Goal: Communication & Community: Ask a question

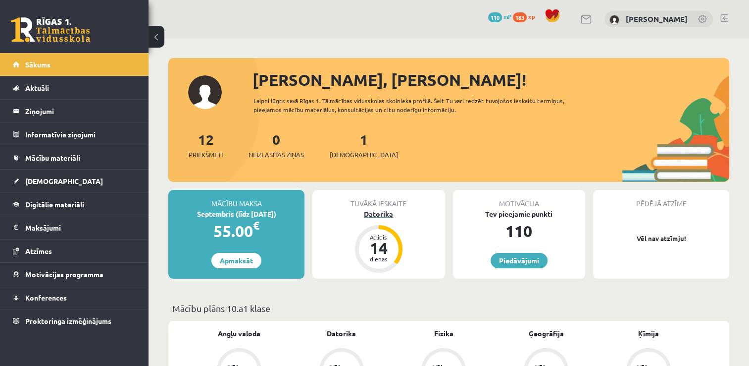
click at [377, 214] on div "Datorika" at bounding box center [379, 214] width 132 height 10
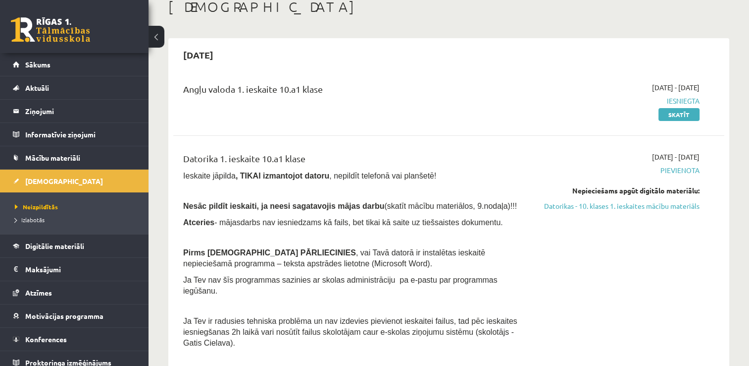
scroll to position [79, 0]
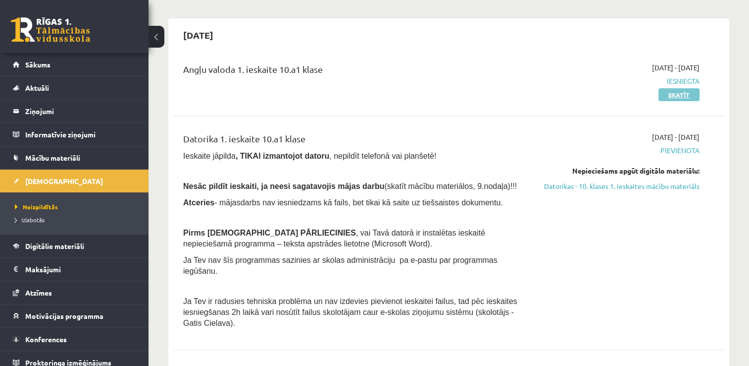
click at [679, 97] on link "Skatīt" at bounding box center [679, 94] width 41 height 13
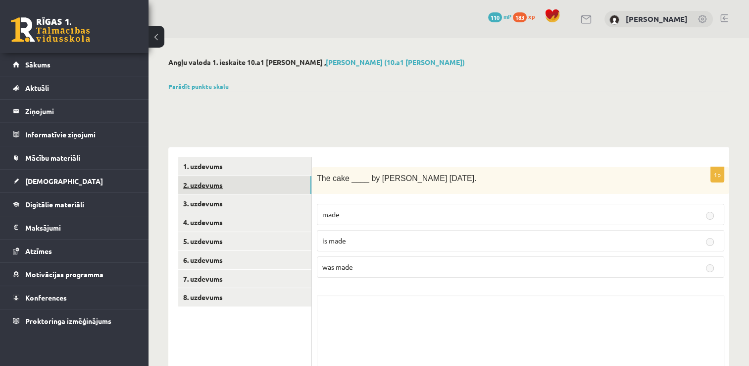
click at [253, 187] on link "2. uzdevums" at bounding box center [244, 185] width 133 height 18
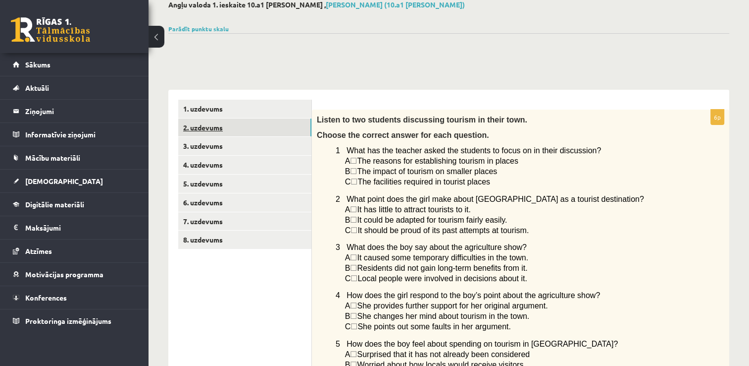
scroll to position [59, 0]
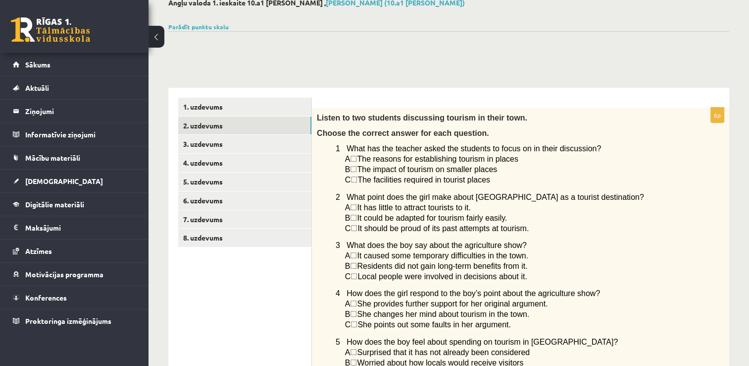
click at [357, 158] on span "☐" at bounding box center [353, 159] width 7 height 8
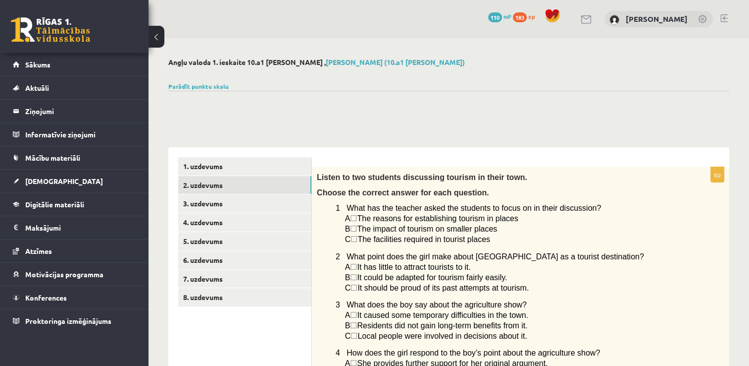
scroll to position [0, 0]
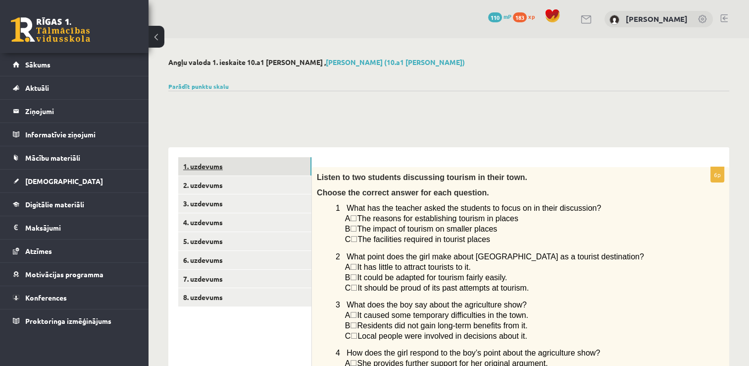
click at [217, 165] on link "1. uzdevums" at bounding box center [244, 166] width 133 height 18
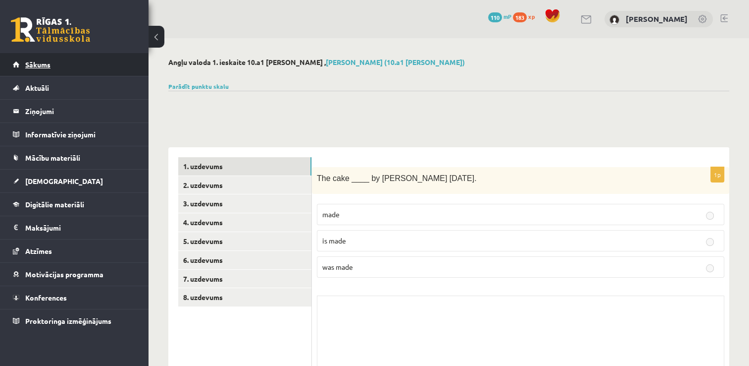
click at [56, 55] on link "Sākums" at bounding box center [74, 64] width 123 height 23
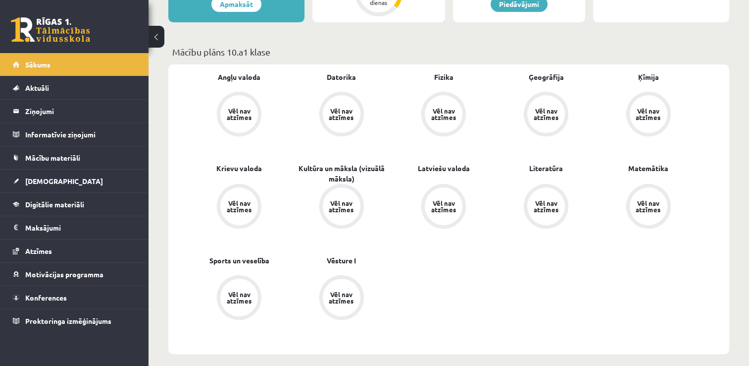
scroll to position [258, 0]
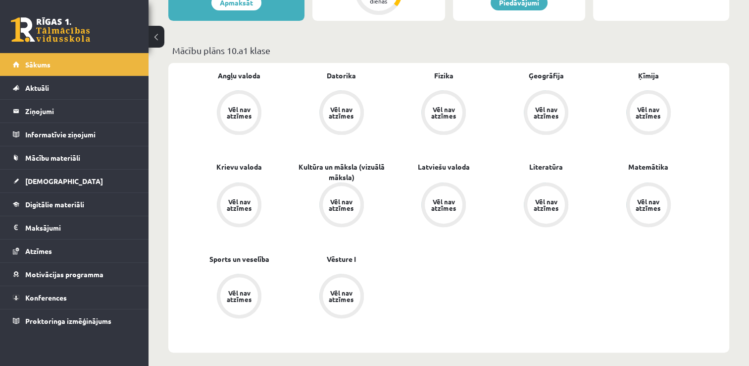
click at [498, 239] on div "Angļu valoda Vēl nav atzīmes Datorika Vēl nav atzīmes Fizika Vēl nav atzīmes Ģe…" at bounding box center [444, 207] width 512 height 274
click at [236, 117] on div "Vēl nav atzīmes" at bounding box center [239, 112] width 28 height 13
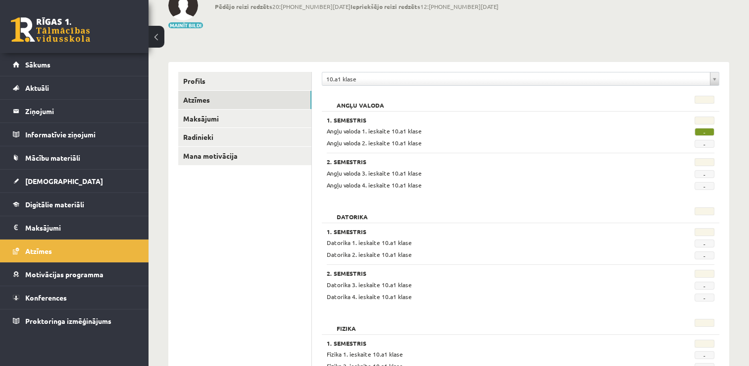
scroll to position [59, 0]
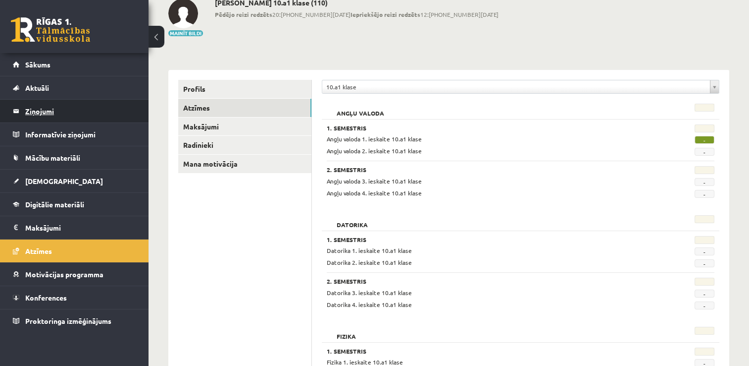
click at [97, 109] on legend "Ziņojumi 0" at bounding box center [80, 111] width 111 height 23
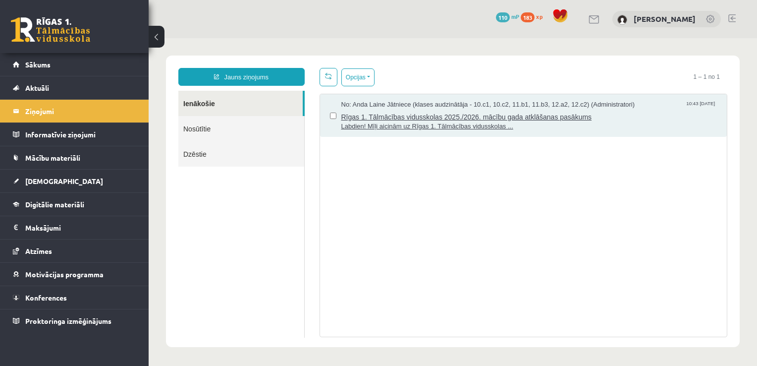
click at [371, 102] on span "No: Anda Laine Jātniece (klases audzinātāja - 10.c1, 10.c2, 11.b1, 11.b3, 12.a2…" at bounding box center [488, 104] width 294 height 9
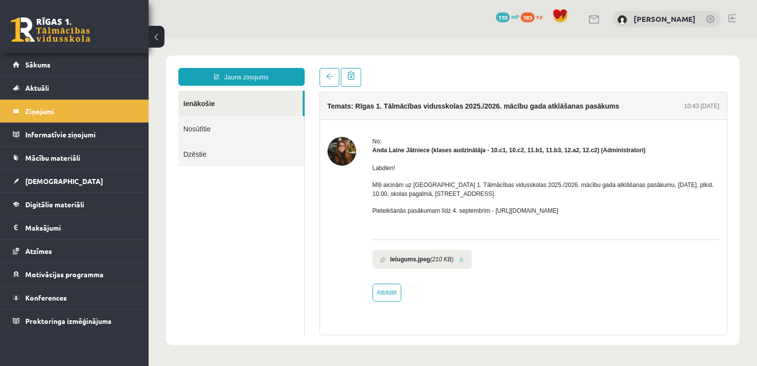
click at [410, 156] on div "Labdien! Mīļi aicinām uz Rīgas 1. Tālmācības vidusskolas 2025./2026. mācību gad…" at bounding box center [545, 193] width 347 height 77
click at [229, 125] on link "Nosūtītie" at bounding box center [241, 128] width 126 height 25
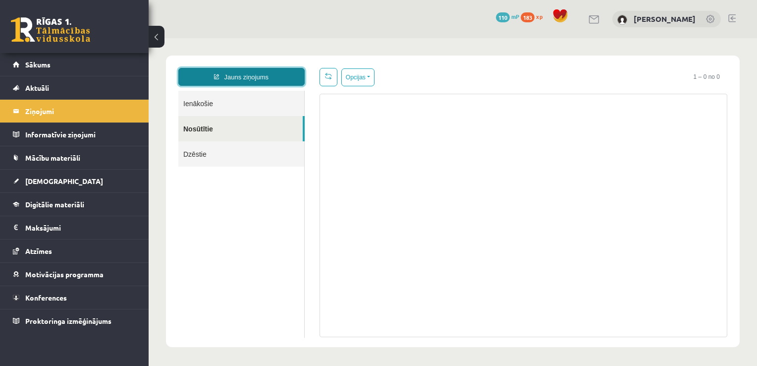
click at [276, 75] on link "Jauns ziņojums" at bounding box center [241, 77] width 126 height 18
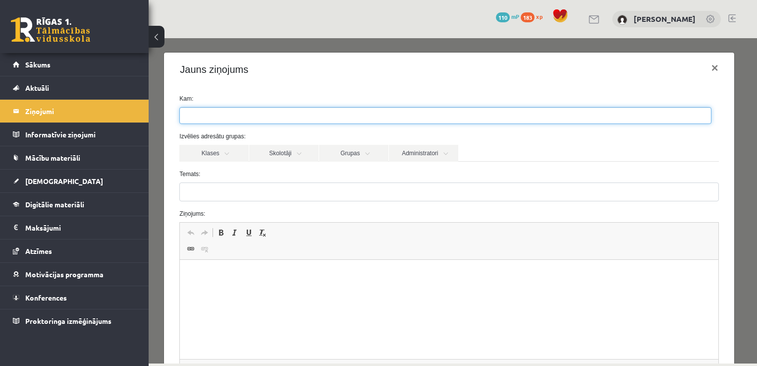
click at [271, 110] on ul at bounding box center [445, 115] width 531 height 16
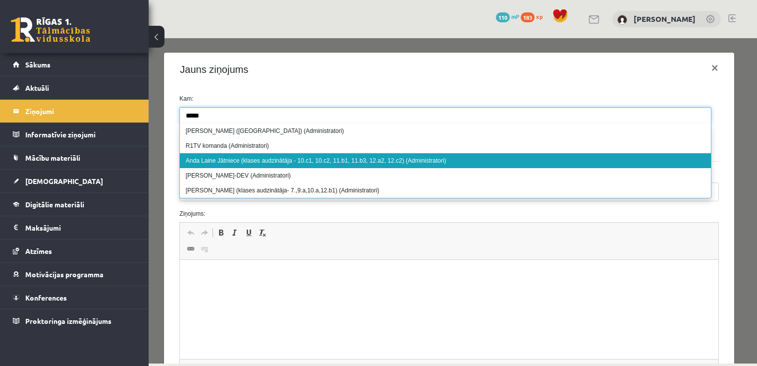
type input "****"
select select "****"
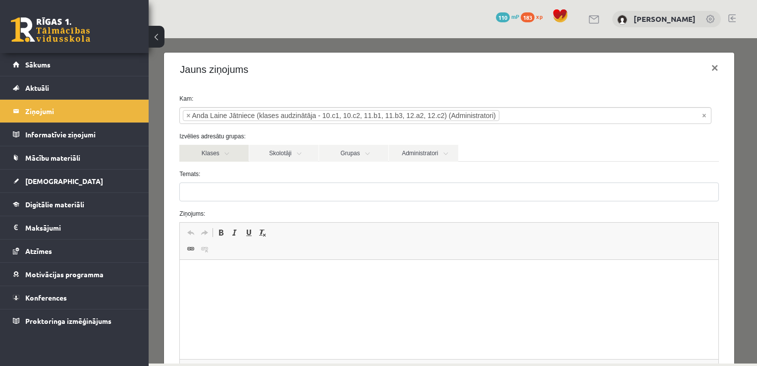
click at [216, 156] on link "Klases" at bounding box center [213, 153] width 69 height 17
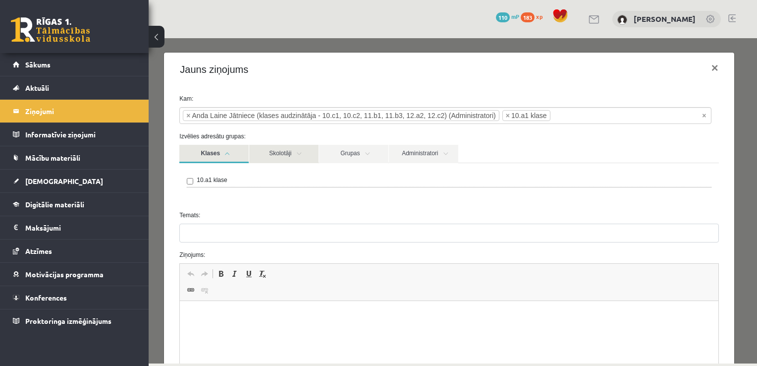
click at [287, 161] on link "Skolotāji" at bounding box center [283, 154] width 69 height 18
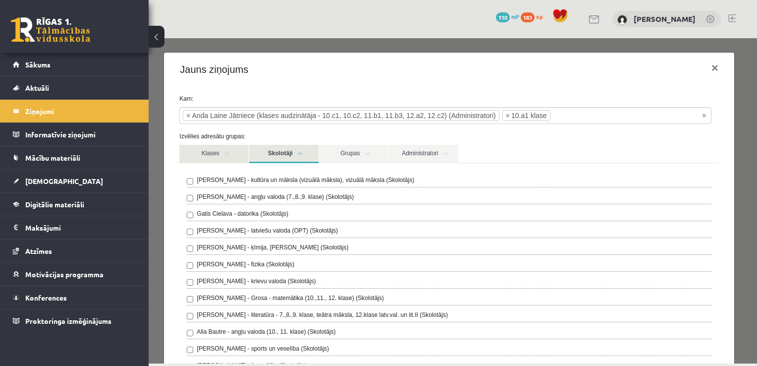
click at [218, 150] on link "Klases" at bounding box center [213, 154] width 69 height 18
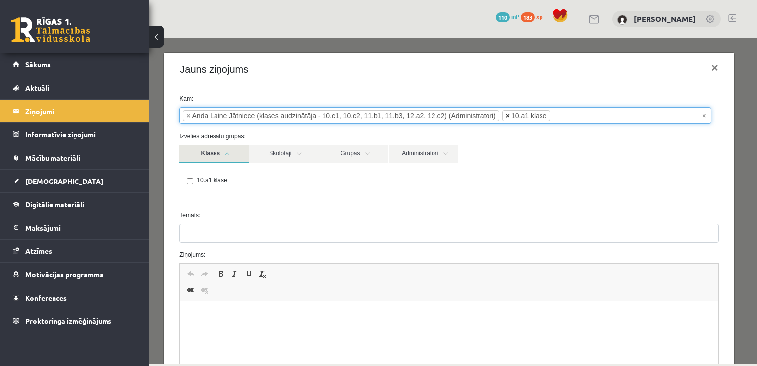
click at [506, 117] on span "×" at bounding box center [508, 115] width 4 height 10
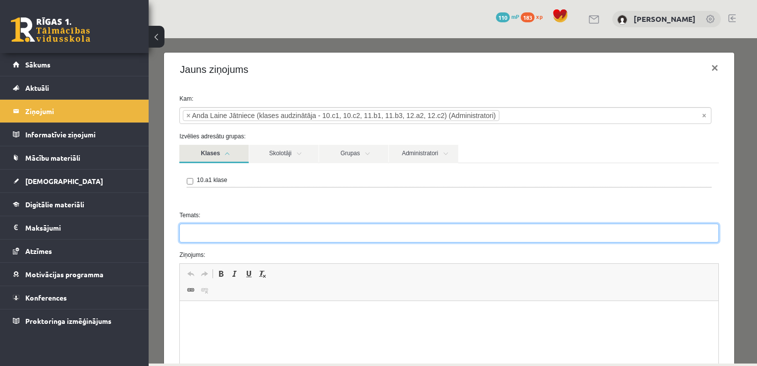
click at [308, 237] on input "Temats:" at bounding box center [448, 232] width 539 height 19
type input "**********"
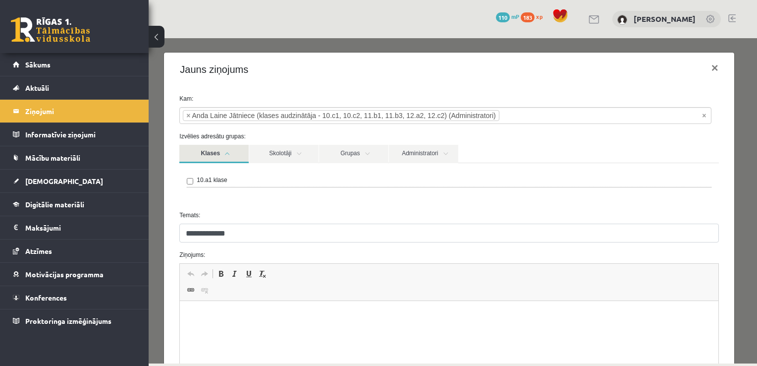
click at [595, 331] on html at bounding box center [449, 316] width 538 height 30
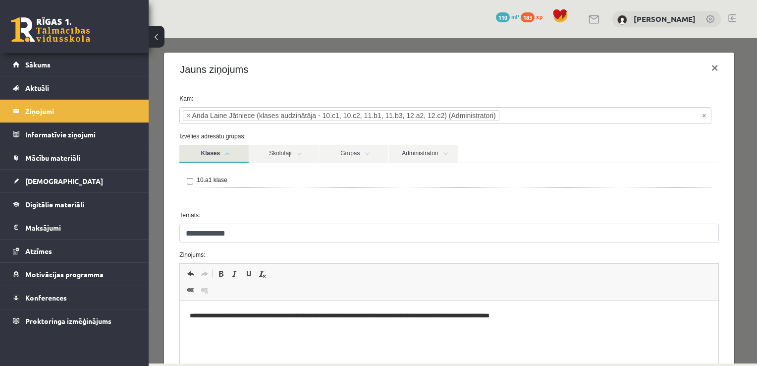
click at [279, 316] on p "**********" at bounding box center [446, 316] width 512 height 10
click at [616, 315] on p "**********" at bounding box center [446, 316] width 512 height 10
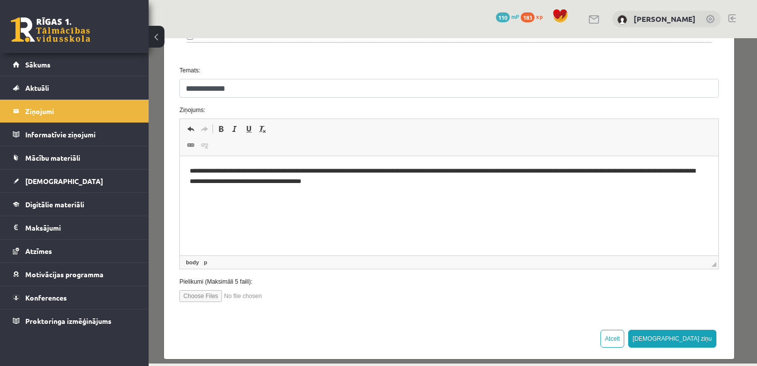
scroll to position [153, 0]
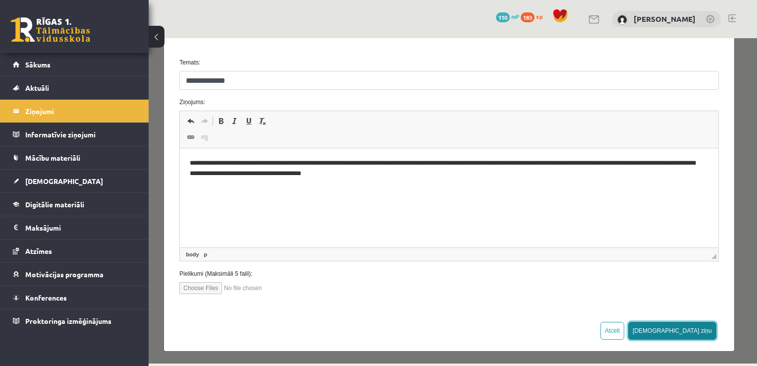
click at [691, 332] on button "Sūtīt ziņu" at bounding box center [672, 330] width 88 height 18
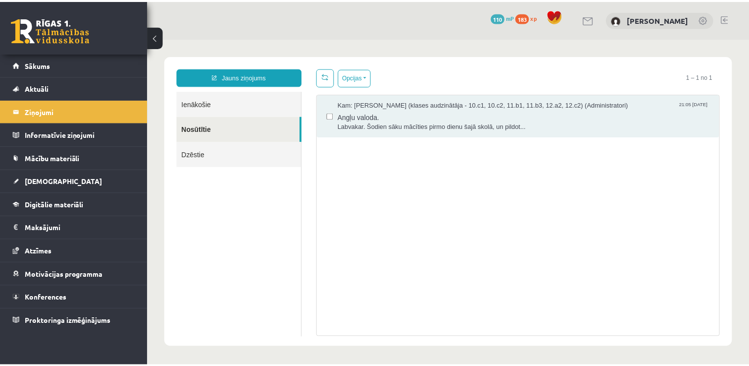
scroll to position [0, 0]
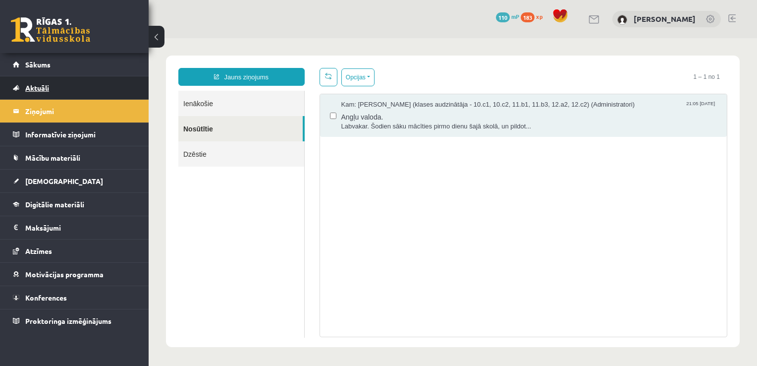
click at [48, 80] on link "Aktuāli" at bounding box center [74, 87] width 123 height 23
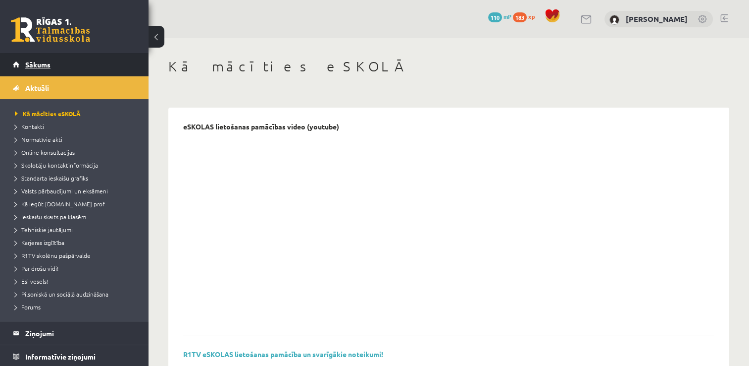
click at [42, 64] on span "Sākums" at bounding box center [37, 64] width 25 height 9
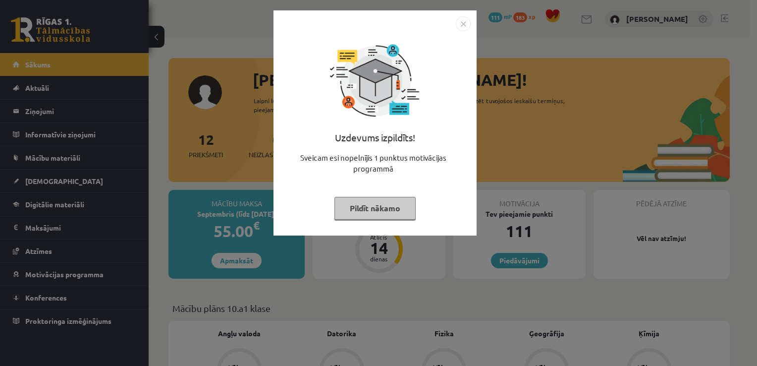
click at [359, 209] on button "Pildīt nākamo" at bounding box center [374, 208] width 81 height 23
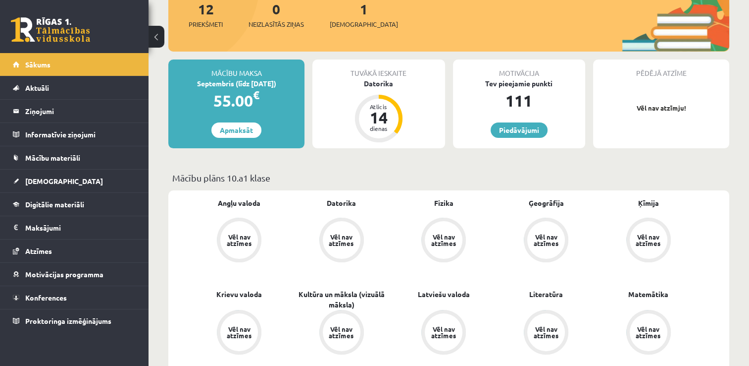
scroll to position [139, 0]
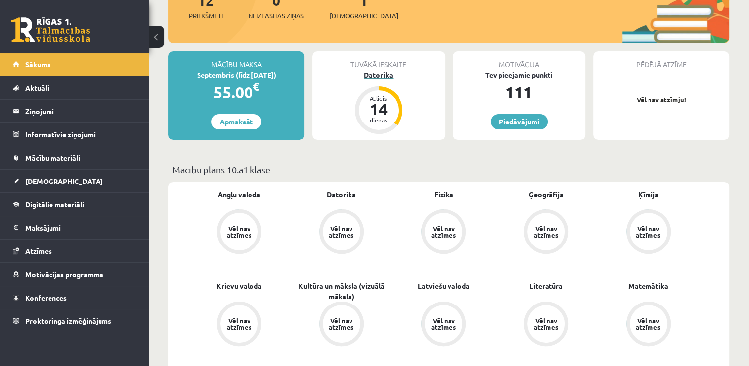
click at [373, 110] on div "14" at bounding box center [379, 109] width 30 height 16
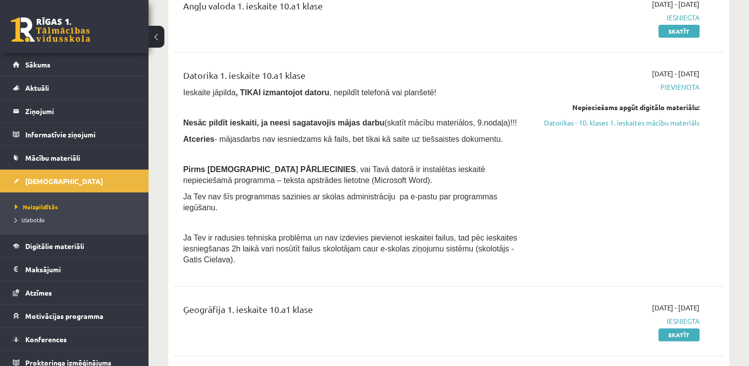
scroll to position [132, 0]
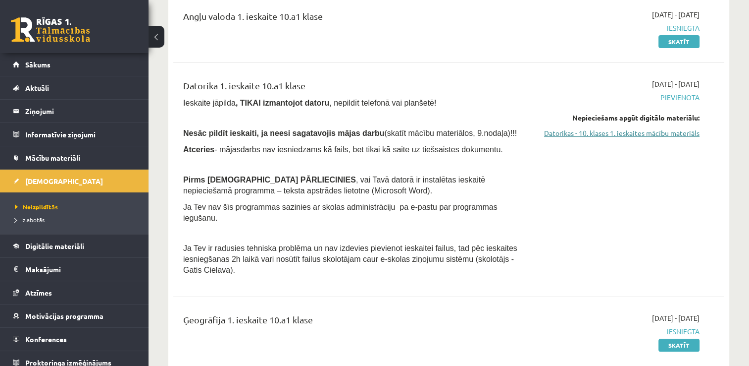
click at [618, 134] on link "Datorikas - 10. klases 1. ieskaites mācību materiāls" at bounding box center [618, 133] width 162 height 10
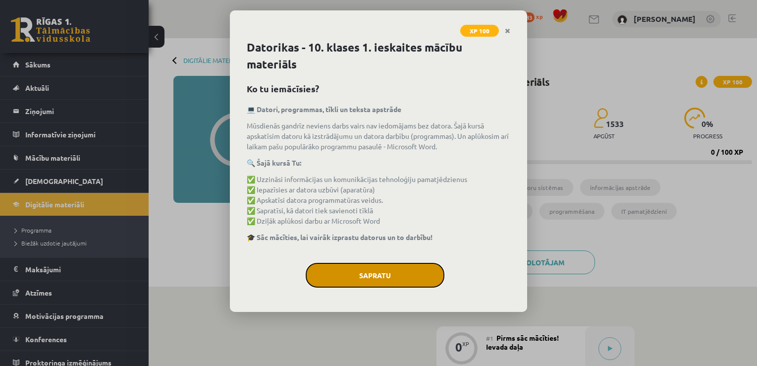
click at [378, 282] on button "Sapratu" at bounding box center [375, 275] width 139 height 25
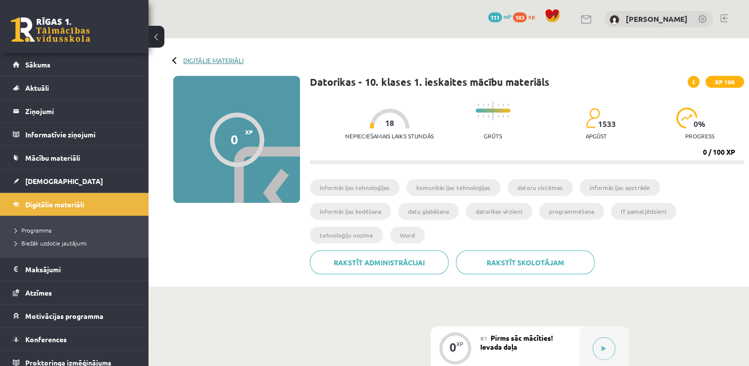
click at [220, 57] on link "Digitālie materiāli" at bounding box center [213, 59] width 60 height 7
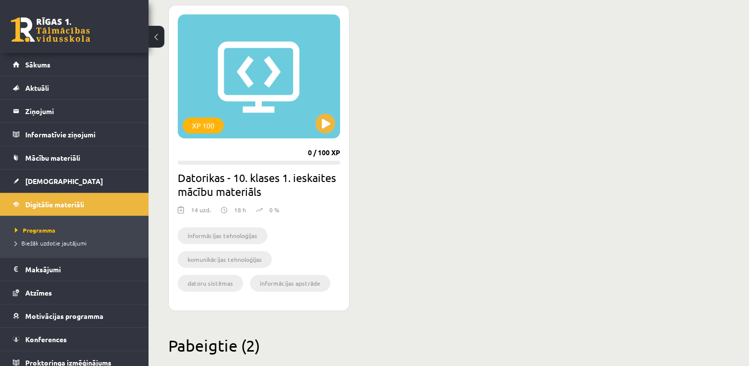
scroll to position [218, 0]
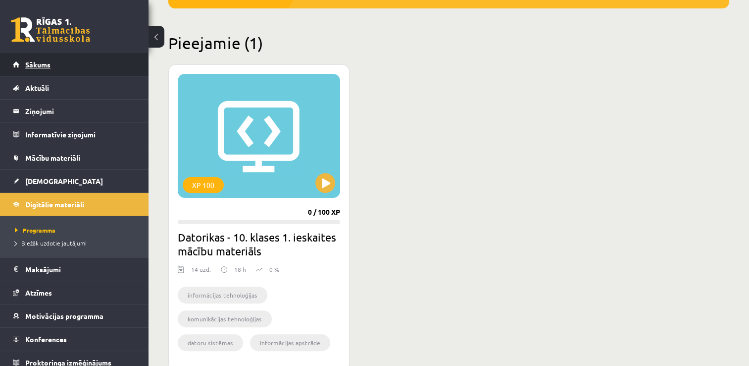
click at [47, 61] on span "Sākums" at bounding box center [37, 64] width 25 height 9
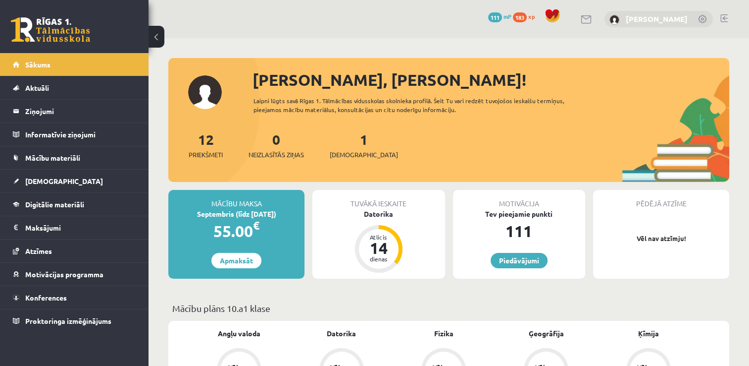
click at [681, 17] on link "[PERSON_NAME]" at bounding box center [657, 19] width 62 height 10
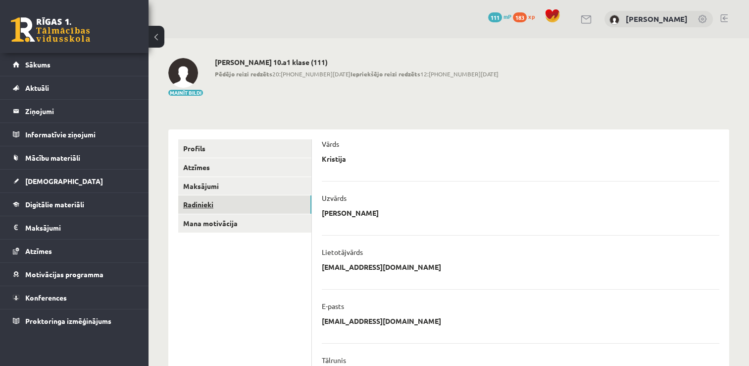
click at [224, 198] on link "Radinieki" at bounding box center [244, 204] width 133 height 18
